Goal: Check status: Check status

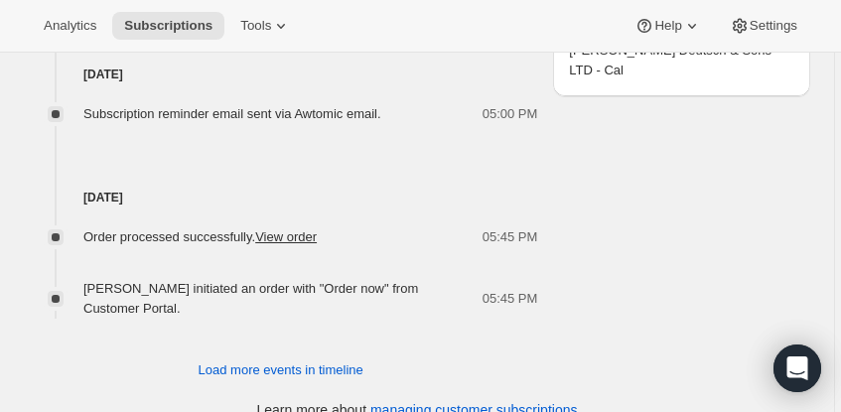
scroll to position [1439, 0]
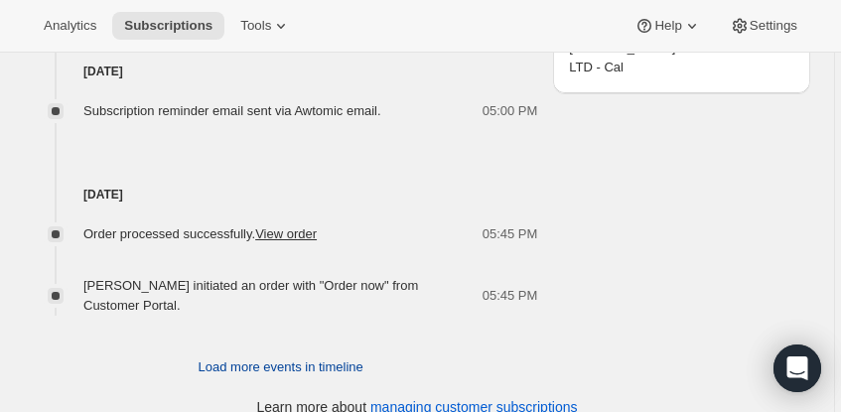
click at [250, 358] on span "Load more events in timeline" at bounding box center [281, 368] width 165 height 20
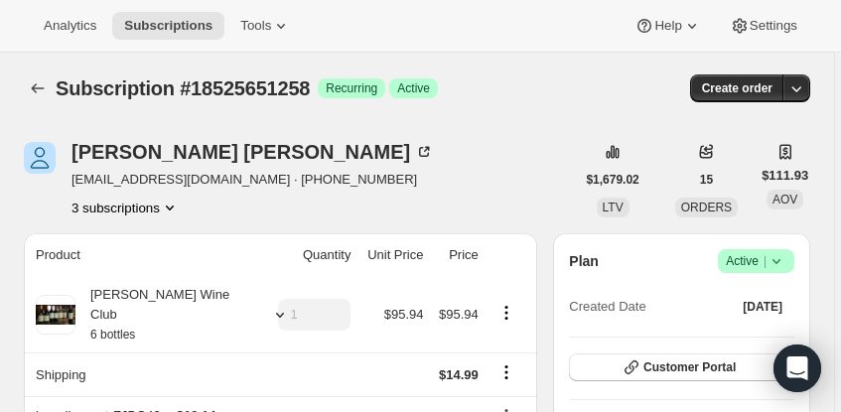
scroll to position [0, 0]
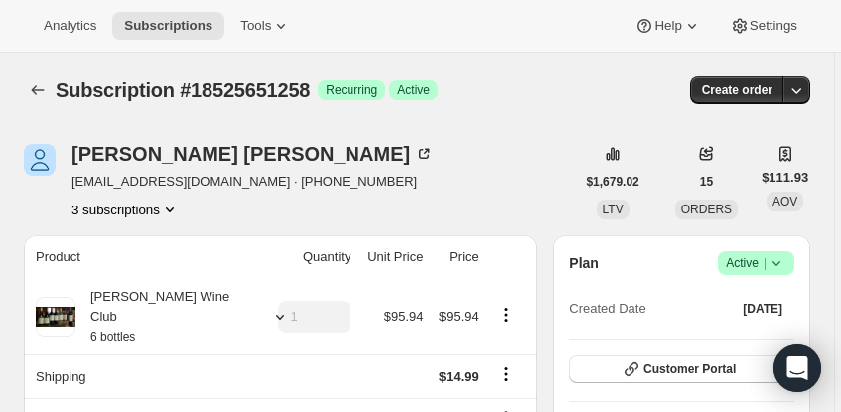
click at [152, 211] on button "3 subscriptions" at bounding box center [126, 210] width 108 height 20
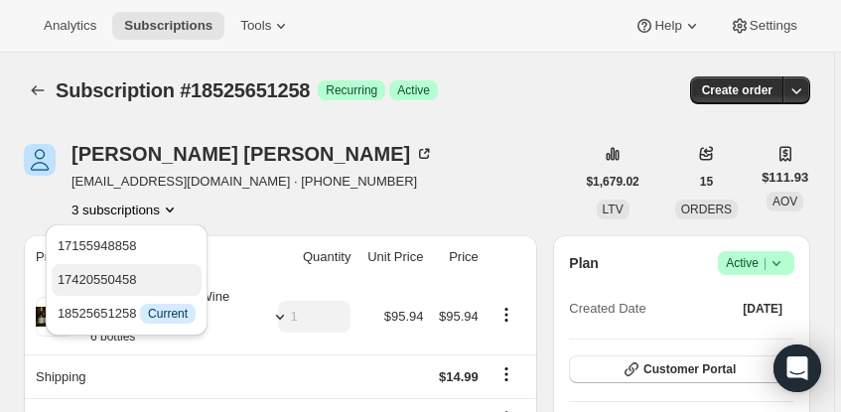
click at [101, 277] on span "17420550458" at bounding box center [97, 279] width 79 height 15
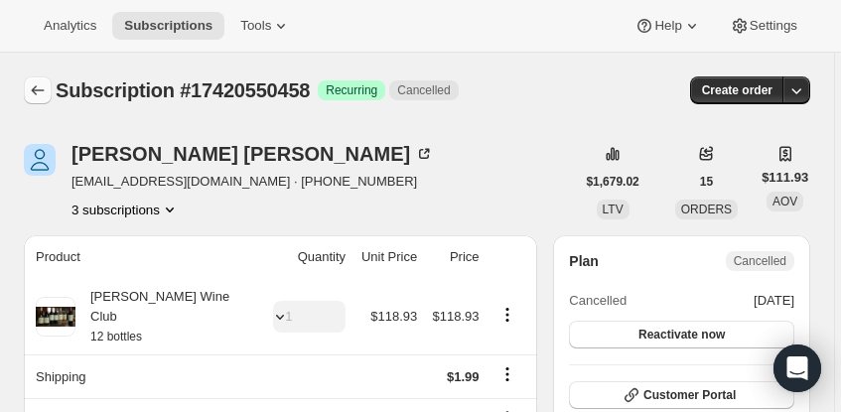
click at [37, 83] on icon "Subscriptions" at bounding box center [38, 90] width 20 height 20
click at [112, 161] on div "Susan Galeota" at bounding box center [253, 154] width 363 height 20
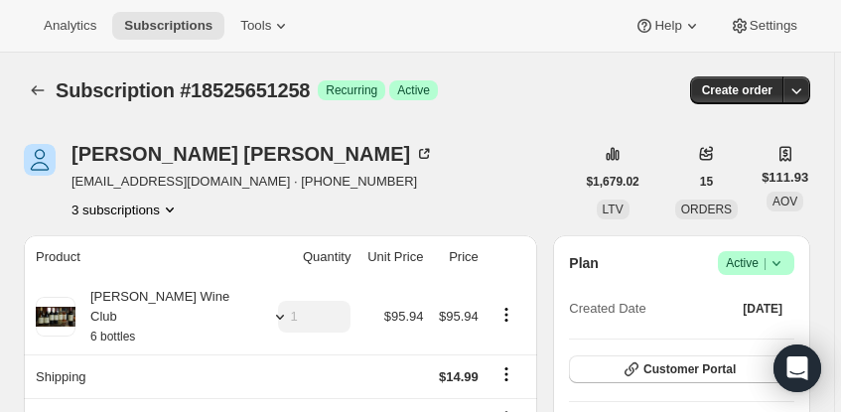
click at [139, 205] on button "3 subscriptions" at bounding box center [126, 210] width 108 height 20
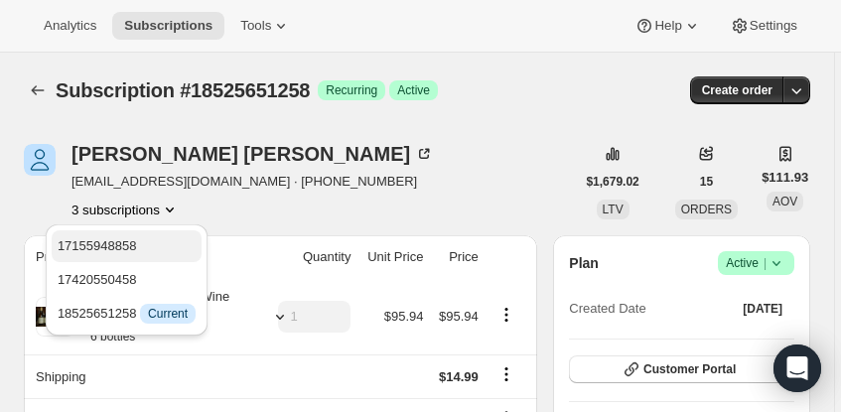
click at [113, 240] on span "17155948858" at bounding box center [97, 245] width 79 height 15
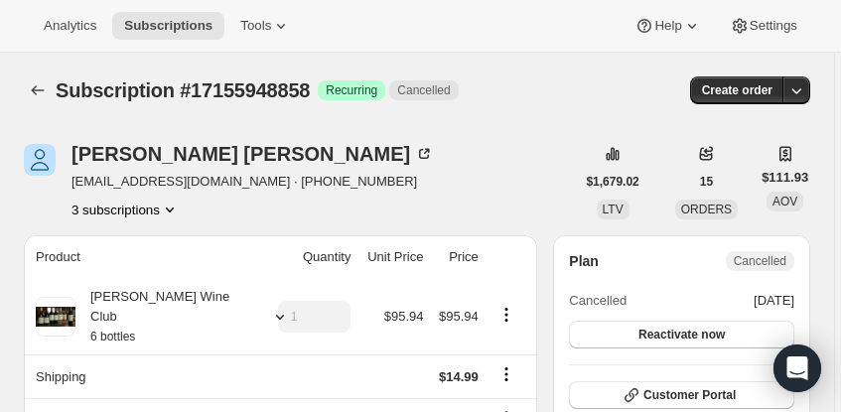
click at [145, 216] on button "3 subscriptions" at bounding box center [126, 210] width 108 height 20
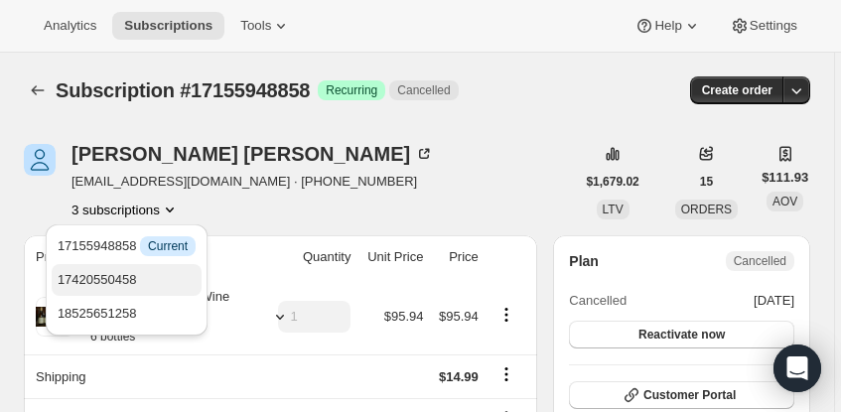
click at [132, 278] on span "17420550458" at bounding box center [97, 279] width 79 height 15
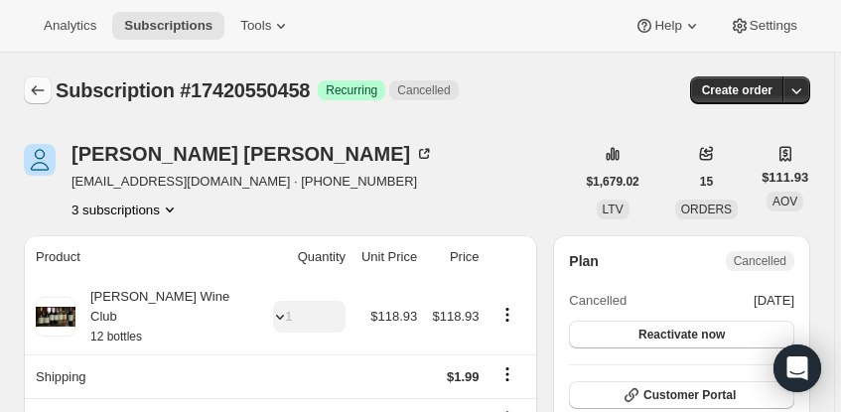
click at [37, 88] on icon "Subscriptions" at bounding box center [38, 90] width 20 height 20
